Goal: Find specific page/section: Find specific page/section

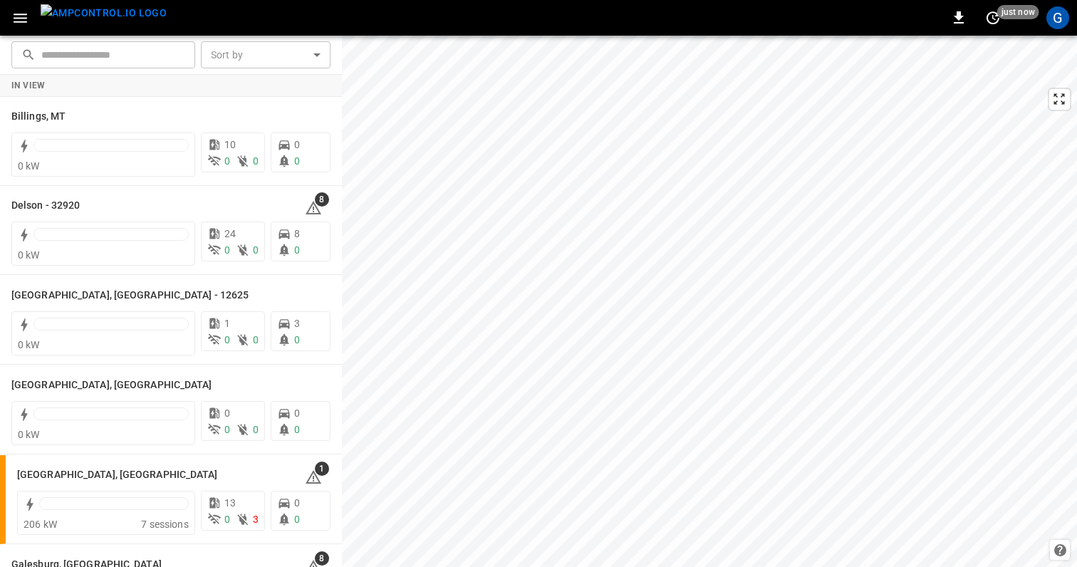
click at [745, 18] on div "0 just now G" at bounding box center [538, 18] width 1077 height 36
click at [1057, 21] on div "G" at bounding box center [1057, 17] width 23 height 23
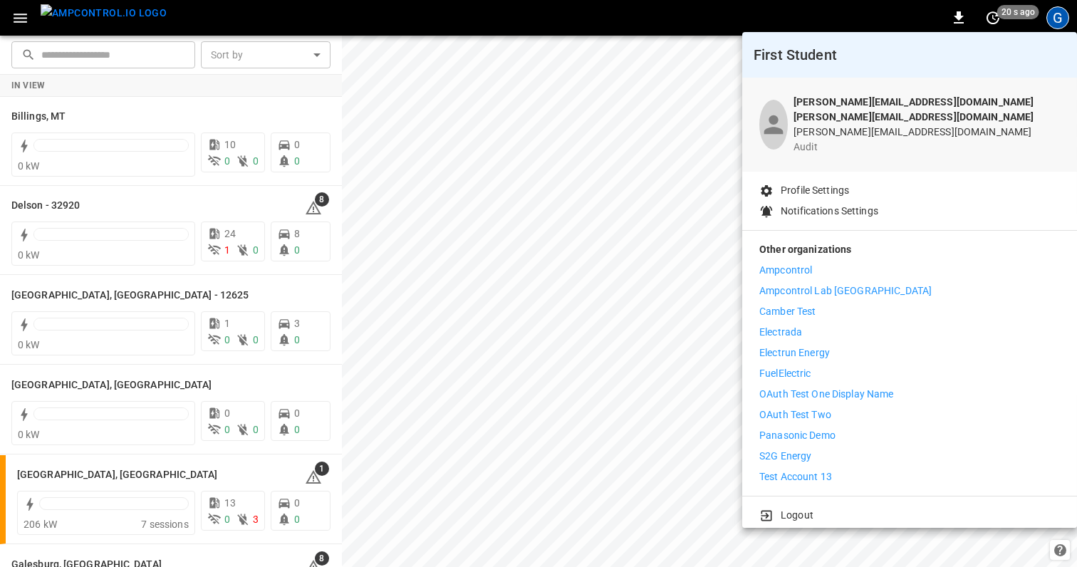
click at [788, 428] on p "Panasonic Demo" at bounding box center [797, 435] width 76 height 15
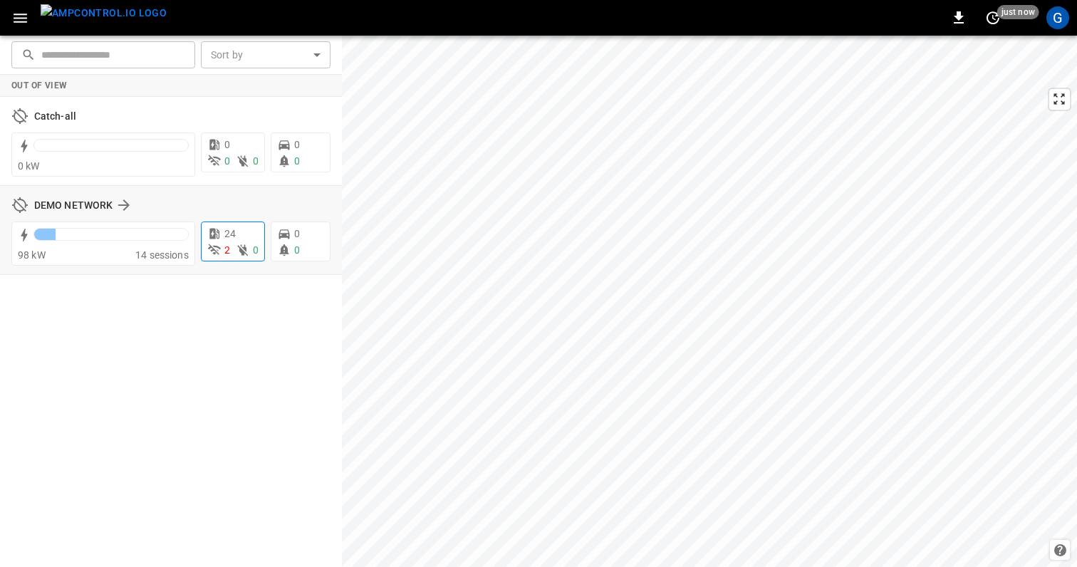
click at [234, 238] on span "24" at bounding box center [229, 233] width 11 height 11
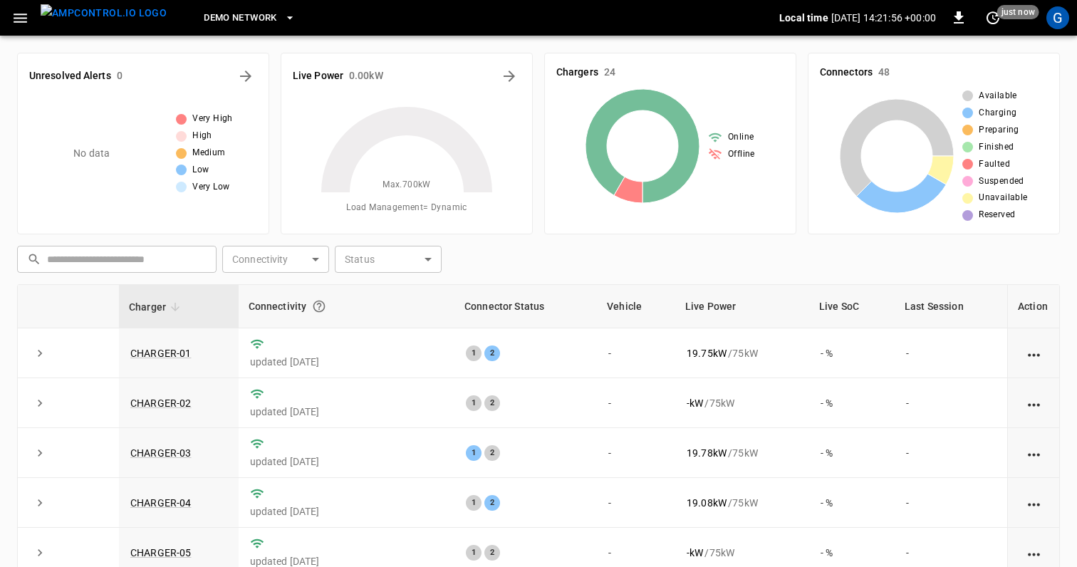
click at [21, 18] on icon "button" at bounding box center [21, 18] width 14 height 9
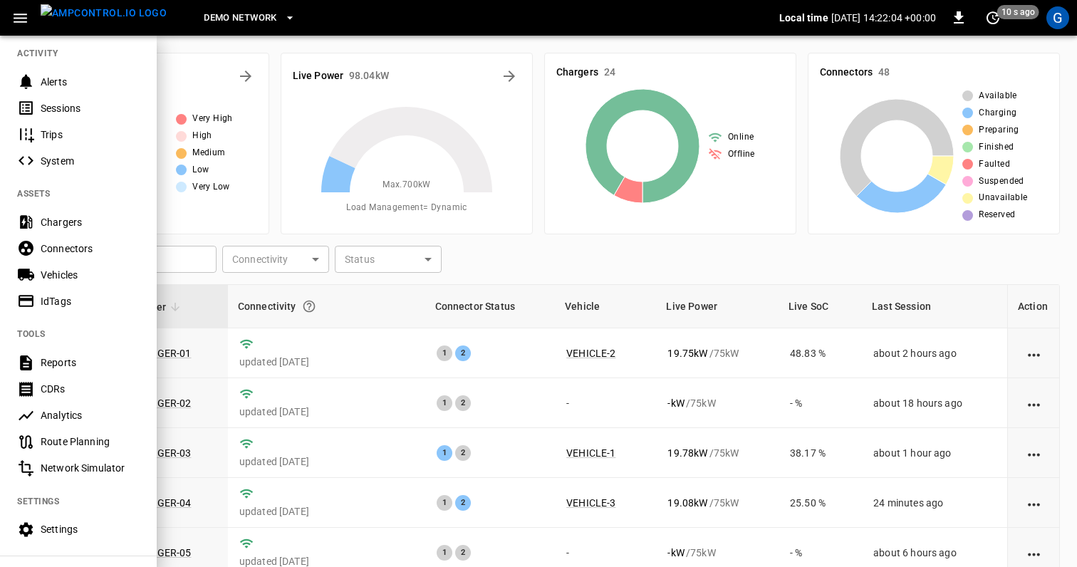
scroll to position [184, 0]
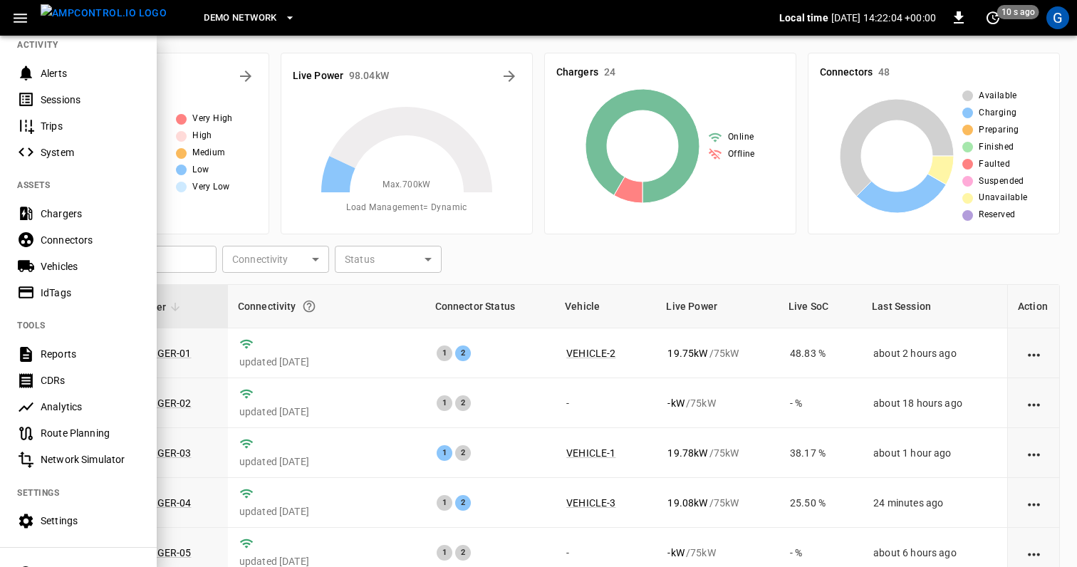
click at [80, 405] on div "Analytics" at bounding box center [90, 407] width 99 height 14
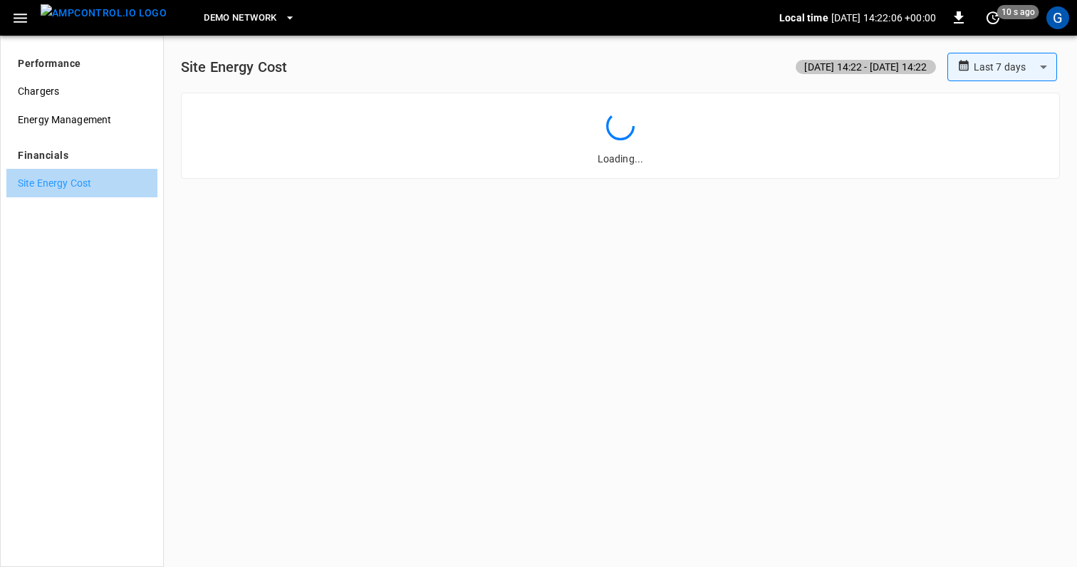
click at [80, 182] on span "Site Energy Cost" at bounding box center [82, 183] width 128 height 15
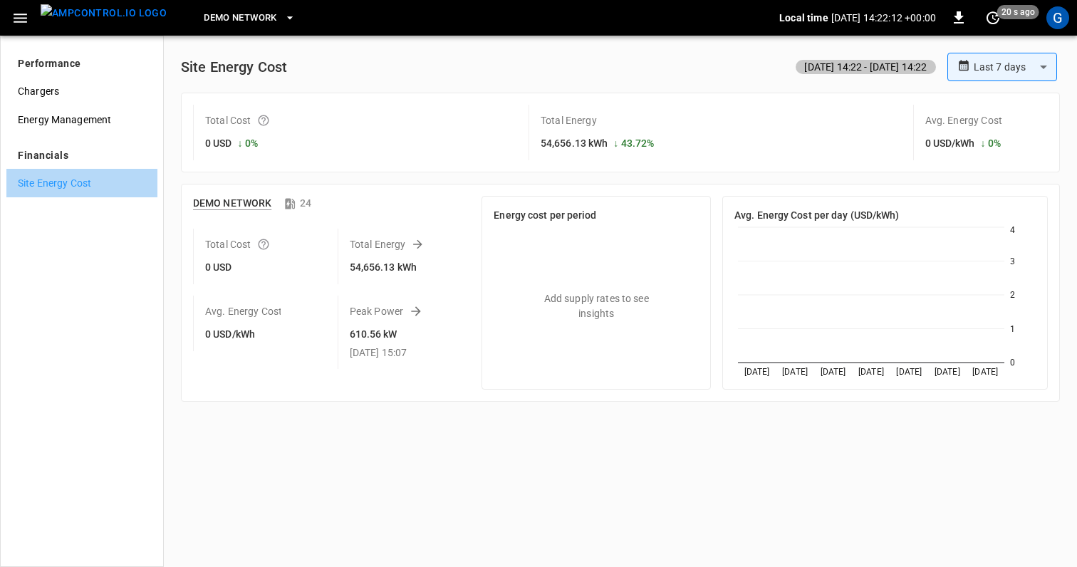
click at [95, 178] on span "Site Energy Cost" at bounding box center [82, 183] width 128 height 15
click at [1058, 22] on div "G" at bounding box center [1057, 17] width 23 height 23
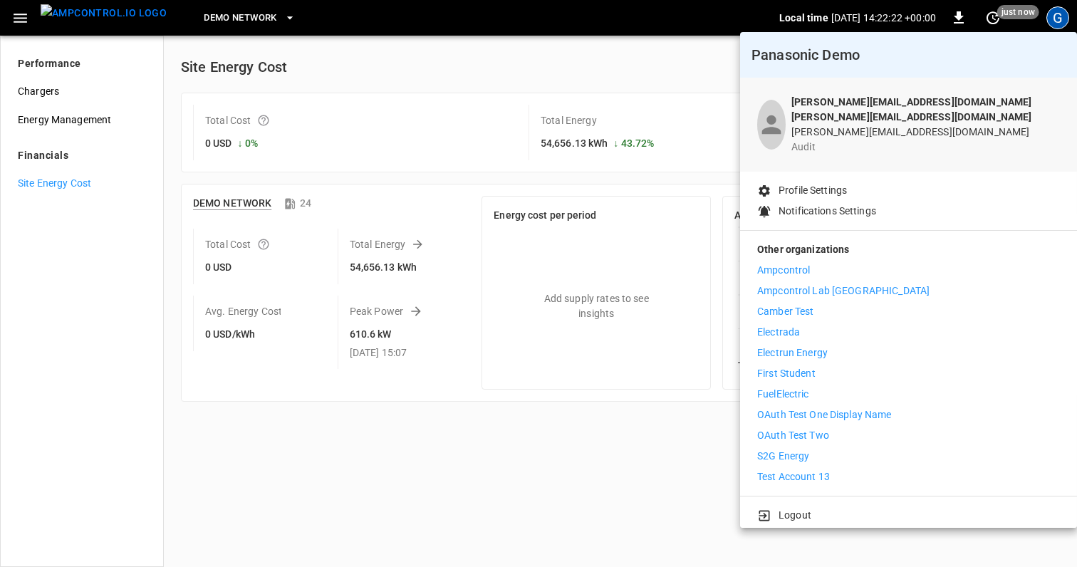
click at [839, 366] on li "First Student" at bounding box center [908, 373] width 303 height 15
